Goal: Task Accomplishment & Management: Manage account settings

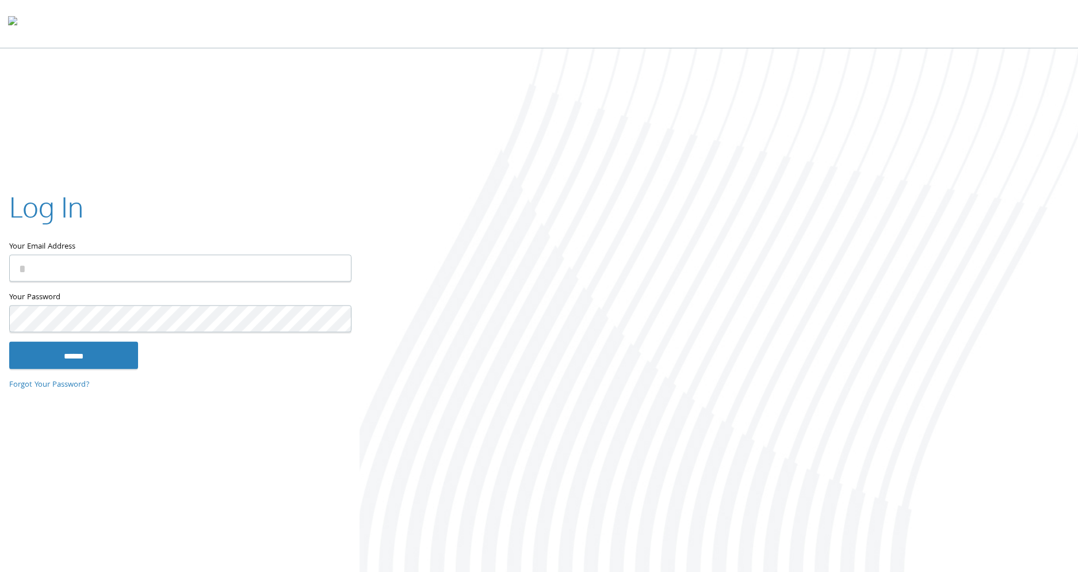
type input "**********"
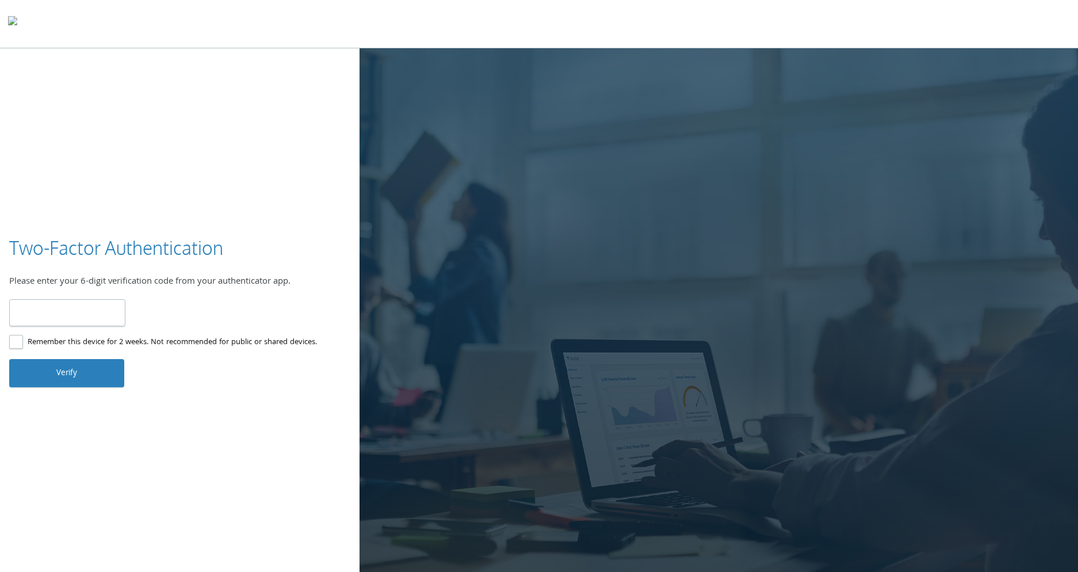
paste input "******"
type input "******"
click at [58, 376] on button "Verify" at bounding box center [66, 373] width 115 height 28
